Goal: Task Accomplishment & Management: Use online tool/utility

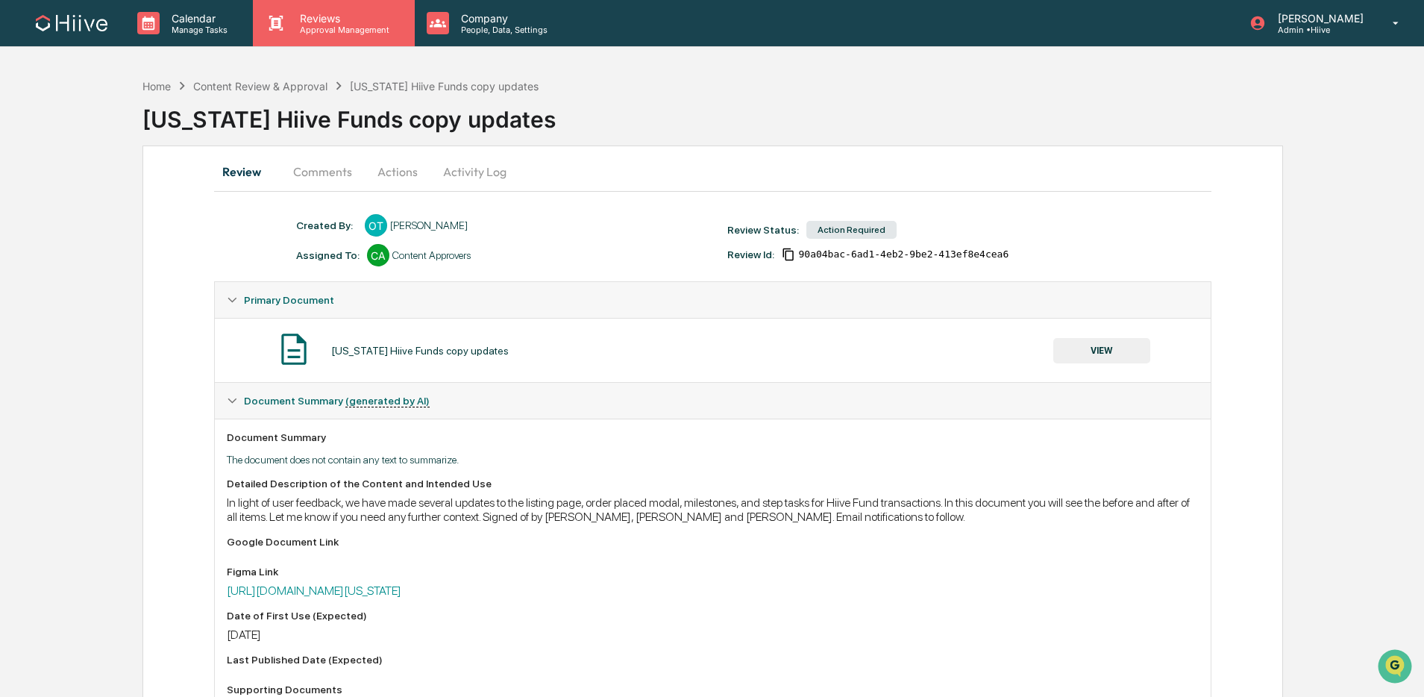
click at [357, 33] on p "Approval Management" at bounding box center [342, 30] width 109 height 10
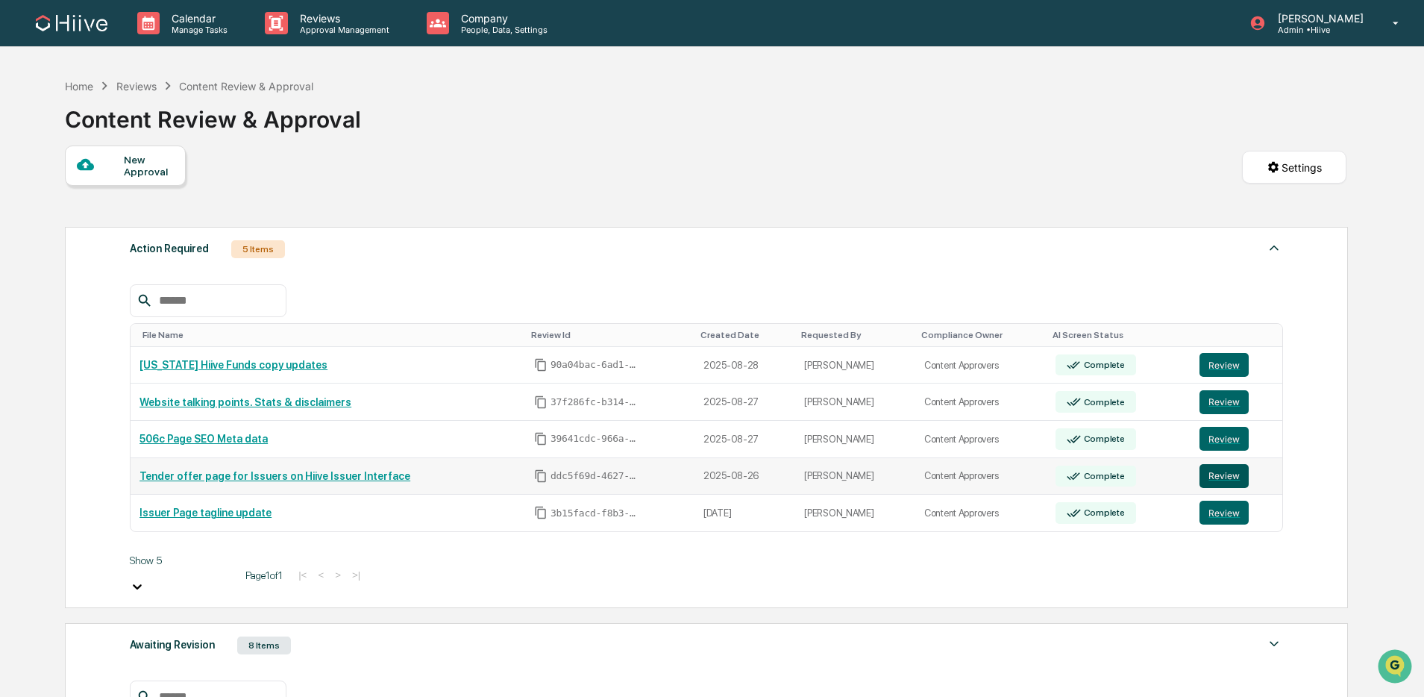
click at [1233, 480] on button "Review" at bounding box center [1224, 476] width 49 height 24
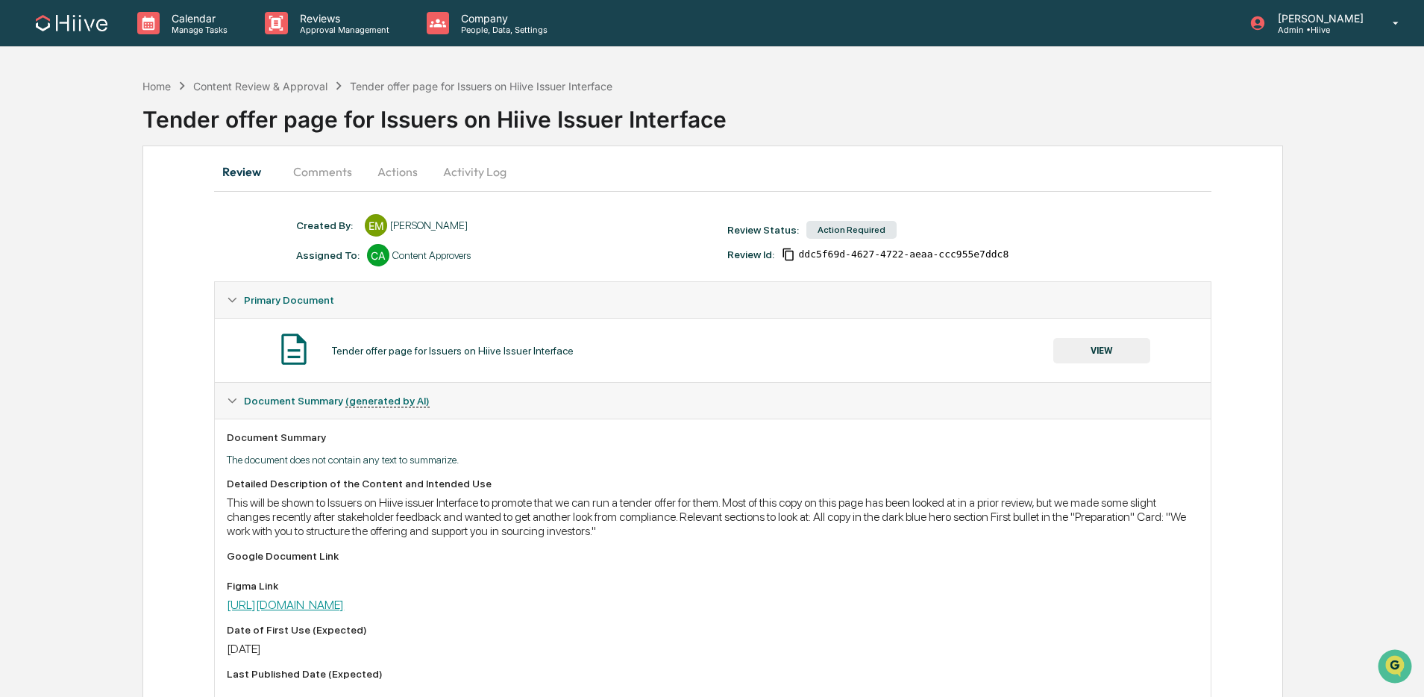
click at [344, 606] on link "https://www.figma.com/design/CGhGKtQjeiZ2qp6VUSuXBW/%F0%9F%8C%B8-PROD--%3E-Hiiv…" at bounding box center [285, 605] width 117 height 14
